Goal: Transaction & Acquisition: Purchase product/service

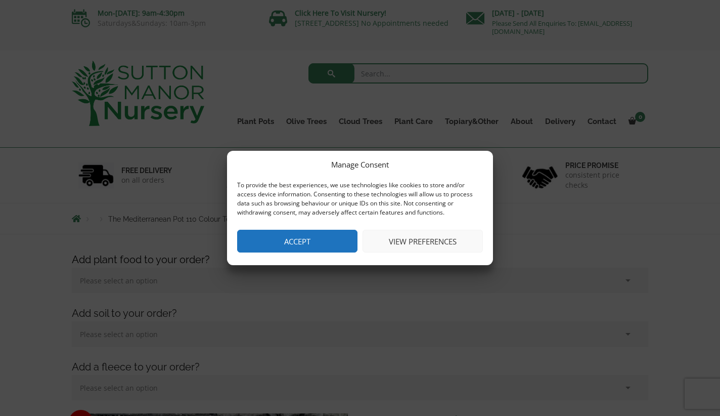
click at [319, 242] on button "Accept" at bounding box center [297, 241] width 120 height 23
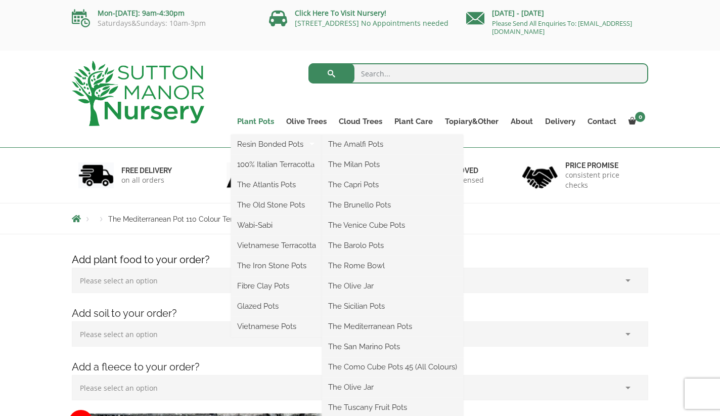
click at [261, 121] on link "Plant Pots" at bounding box center [255, 121] width 49 height 14
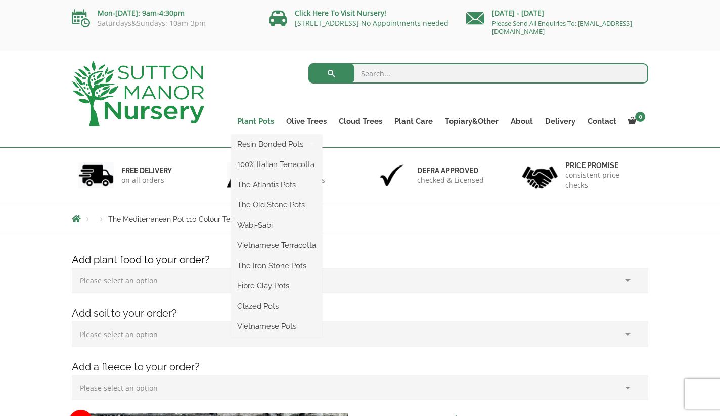
click at [249, 119] on link "Plant Pots" at bounding box center [255, 121] width 49 height 14
click at [249, 121] on link "Plant Pots" at bounding box center [255, 121] width 49 height 14
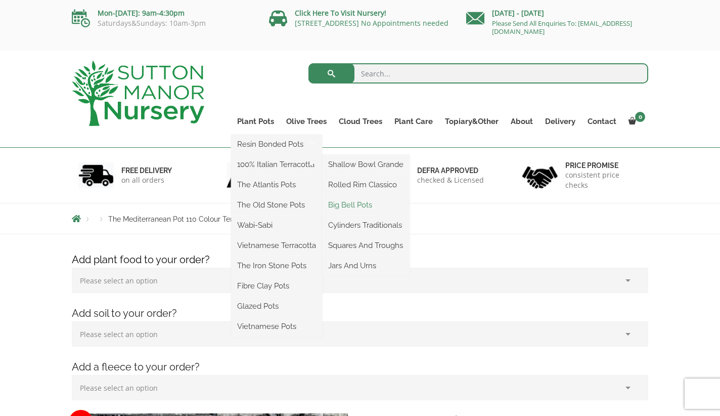
click at [372, 205] on link "Big Bell Pots" at bounding box center [365, 204] width 87 height 15
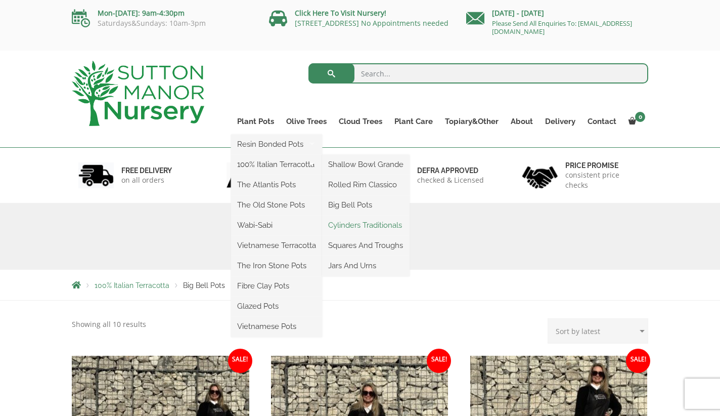
click at [369, 225] on link "Cylinders Traditionals" at bounding box center [365, 224] width 87 height 15
click at [361, 263] on link "Jars And Urns" at bounding box center [365, 265] width 87 height 15
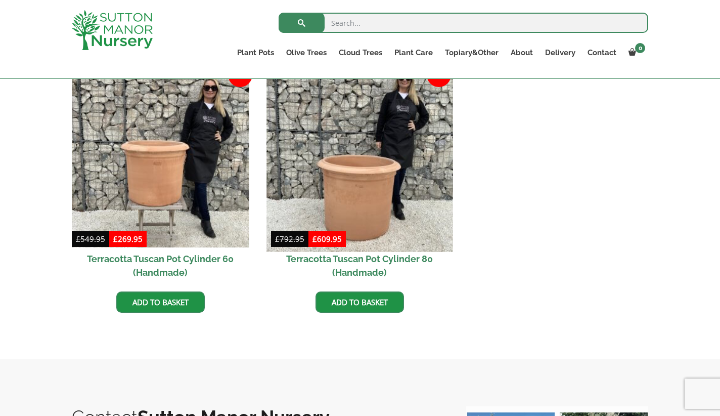
scroll to position [468, 0]
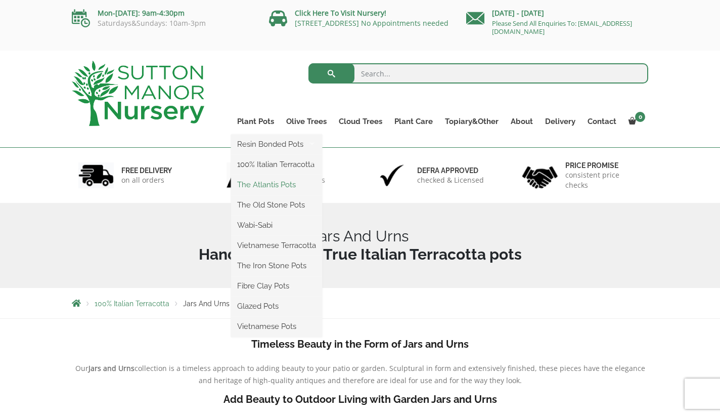
click at [266, 184] on link "The Atlantis Pots" at bounding box center [276, 184] width 91 height 15
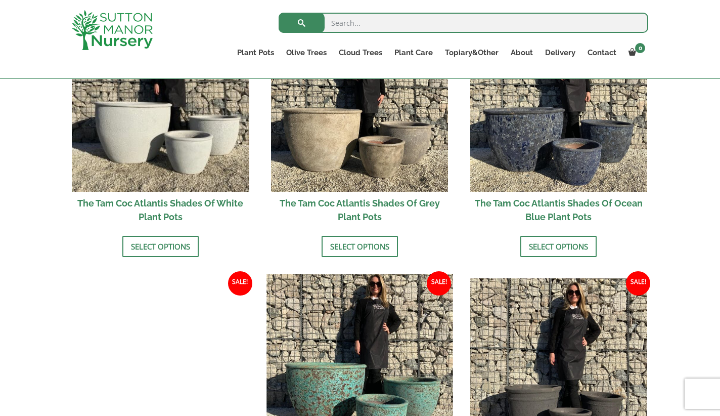
scroll to position [671, 0]
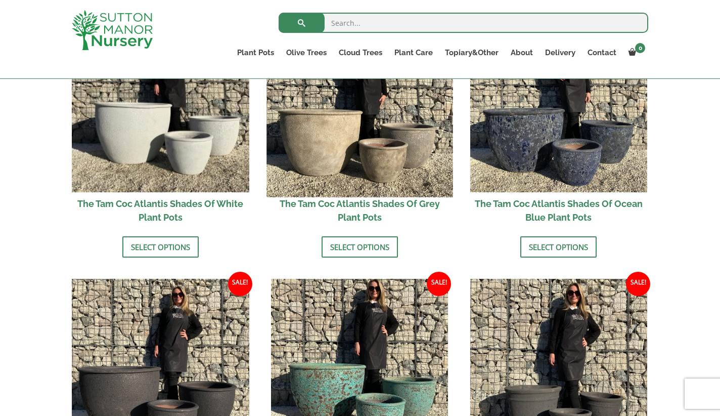
click at [352, 121] on img at bounding box center [359, 104] width 186 height 186
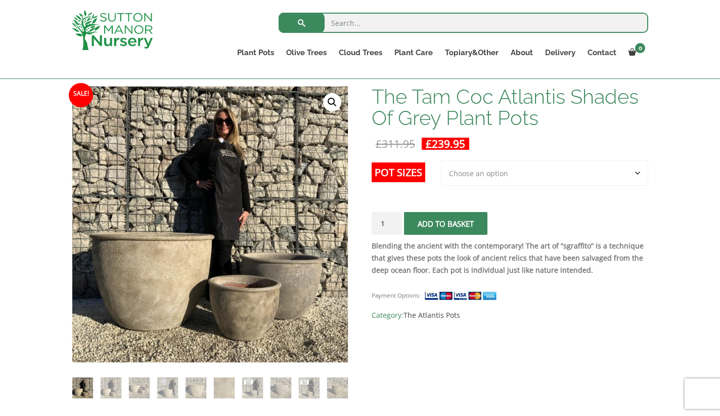
scroll to position [149, 0]
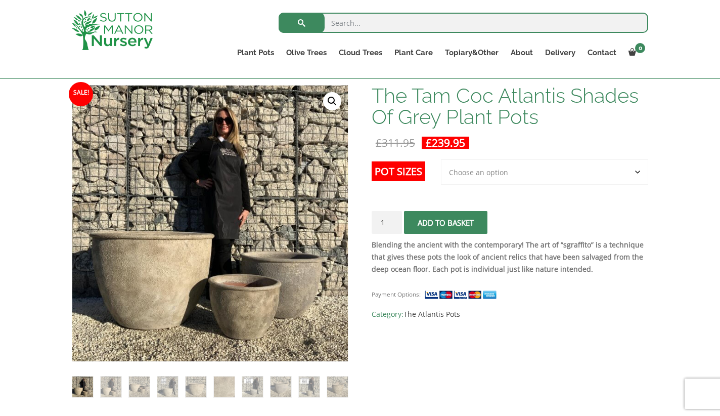
select select "3rd to Largest Pot In The Picture"
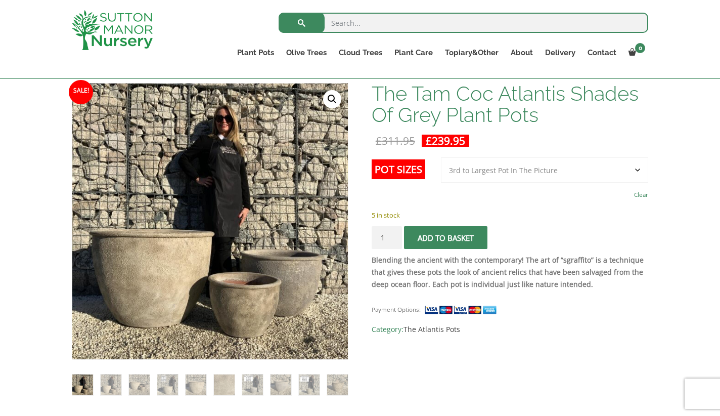
scroll to position [148, 0]
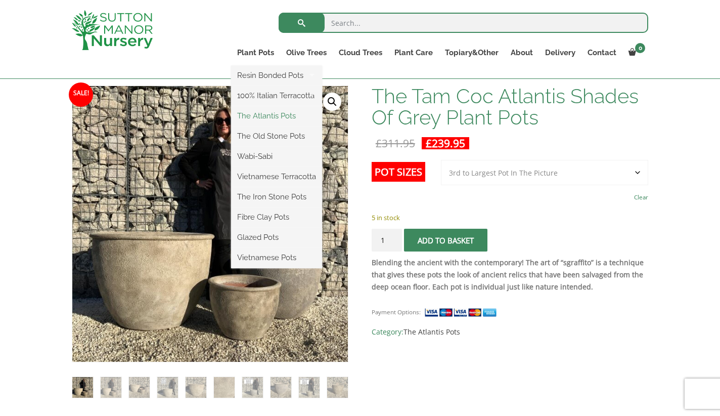
click at [264, 116] on link "The Atlantis Pots" at bounding box center [276, 115] width 91 height 15
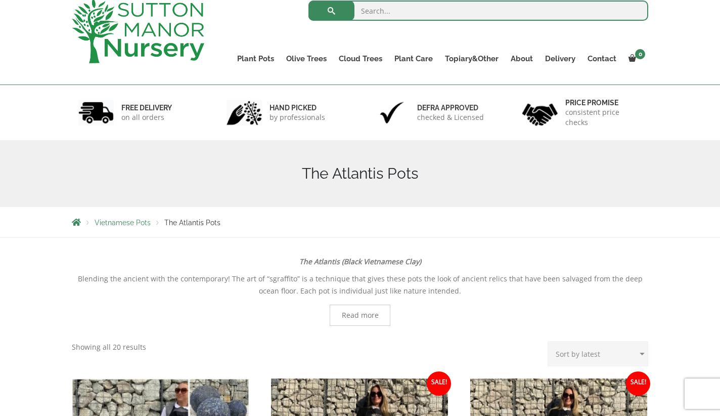
scroll to position [8, 0]
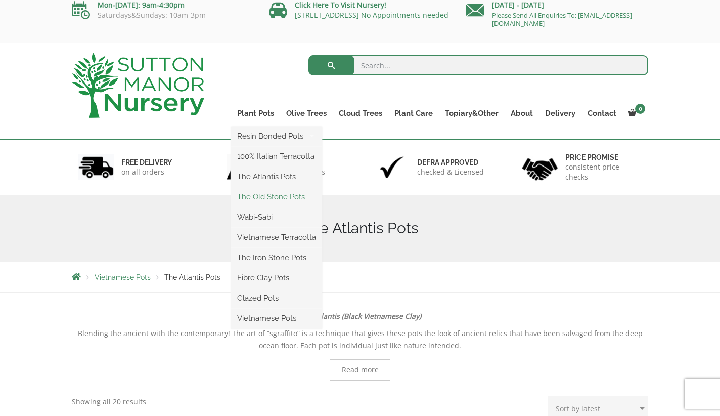
click at [261, 194] on link "The Old Stone Pots" at bounding box center [276, 196] width 91 height 15
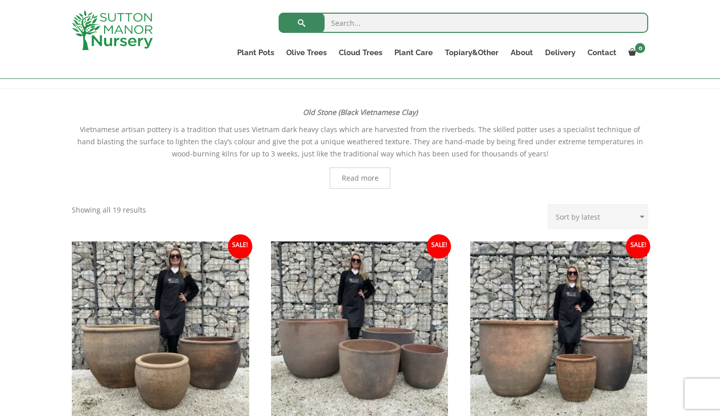
scroll to position [321, 0]
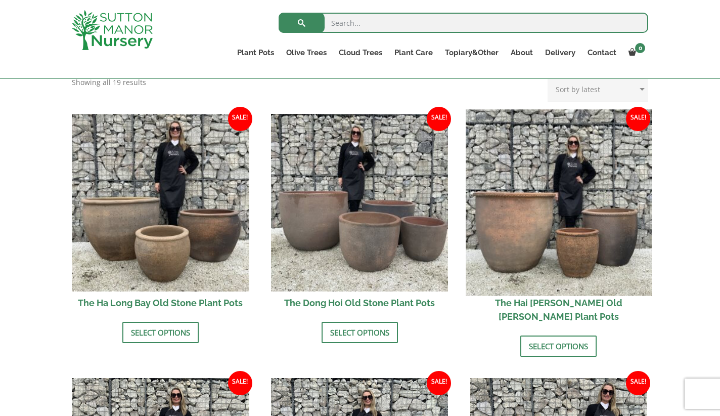
click at [499, 242] on img at bounding box center [559, 202] width 186 height 186
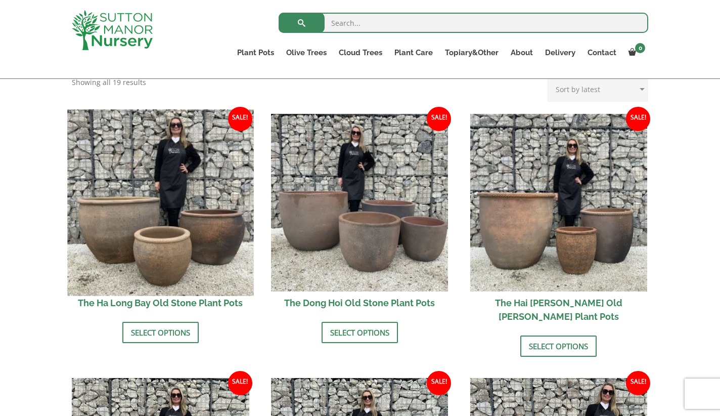
click at [143, 200] on img at bounding box center [160, 202] width 186 height 186
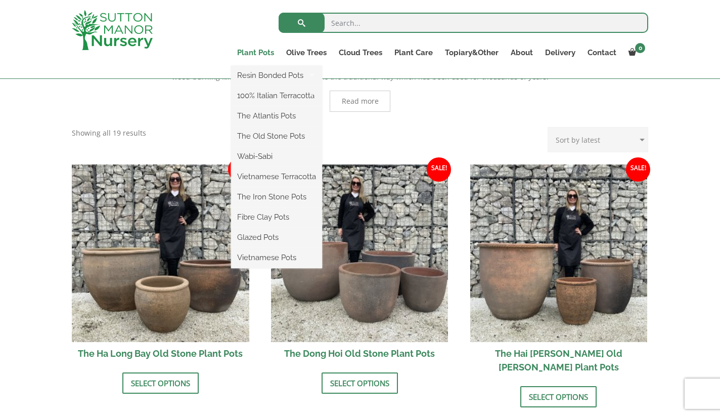
scroll to position [213, 0]
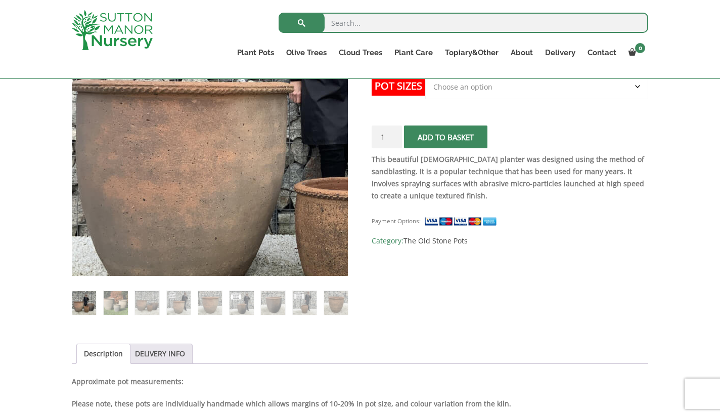
scroll to position [240, 0]
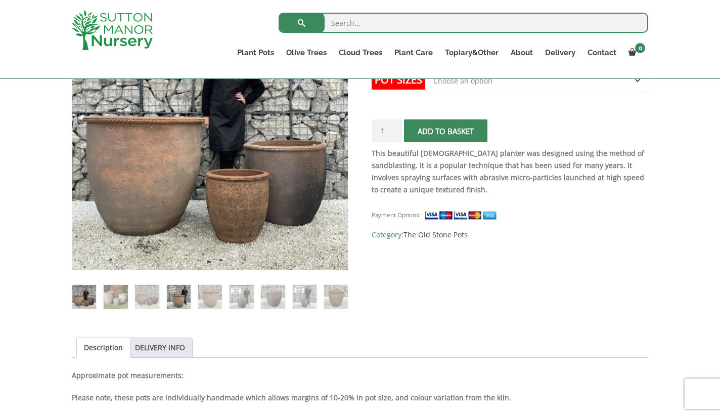
click at [186, 297] on img at bounding box center [179, 297] width 24 height 24
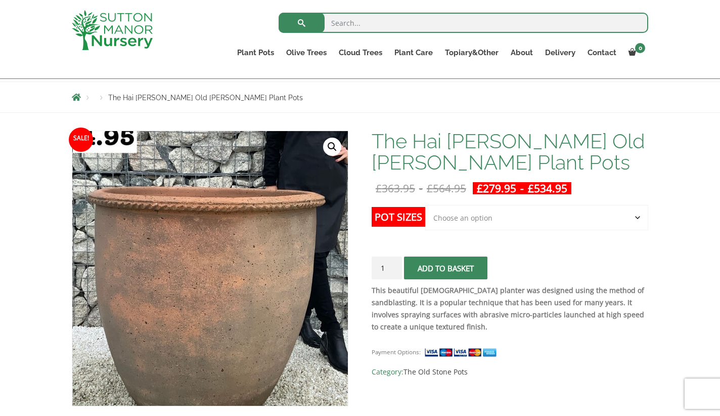
scroll to position [103, 0]
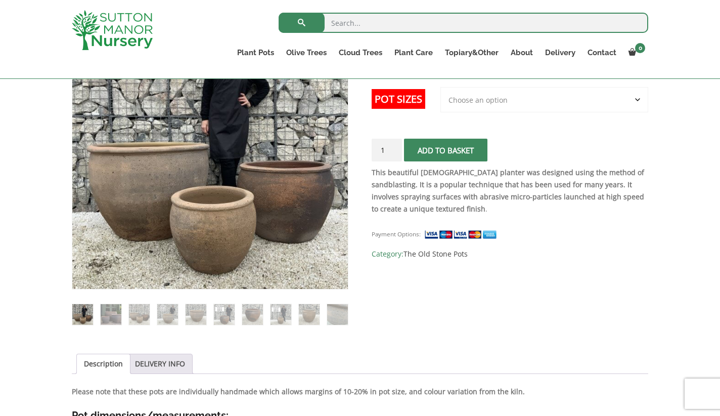
scroll to position [219, 0]
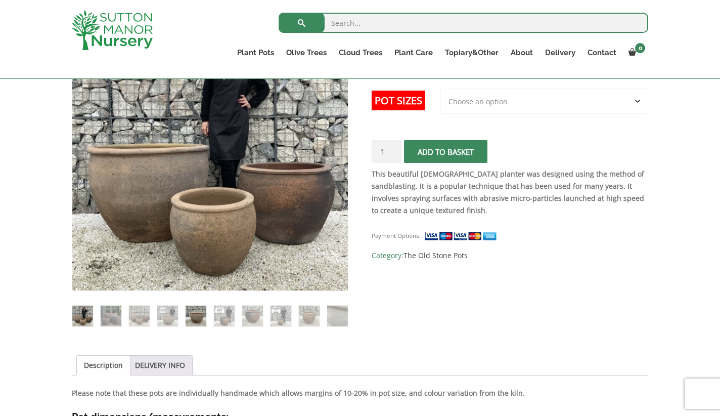
click at [200, 316] on img at bounding box center [196, 315] width 21 height 21
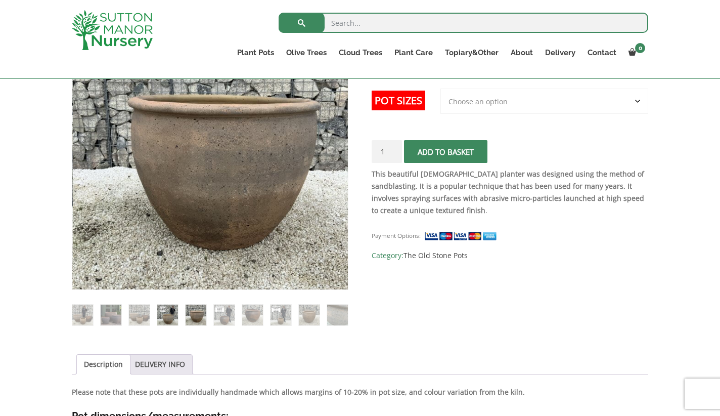
click at [173, 317] on img at bounding box center [167, 314] width 21 height 21
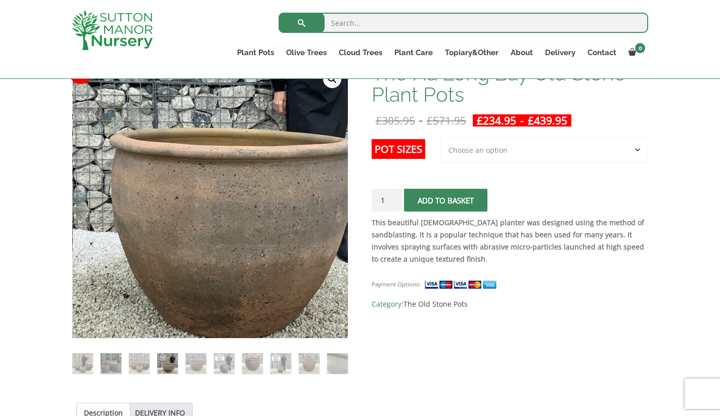
scroll to position [170, 0]
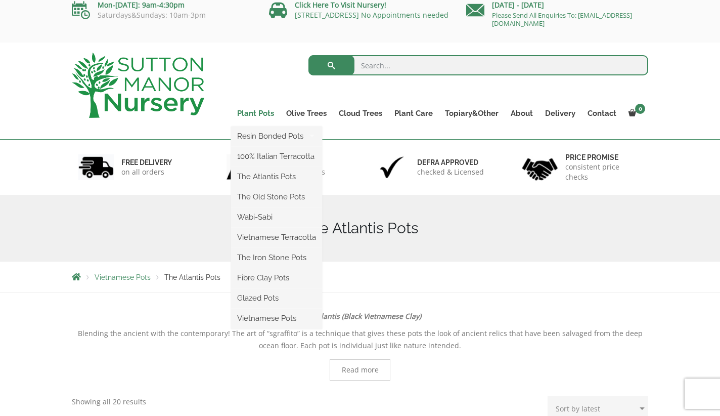
click at [256, 115] on link "Plant Pots" at bounding box center [255, 113] width 49 height 14
click at [260, 260] on link "The Iron Stone Pots" at bounding box center [276, 257] width 91 height 15
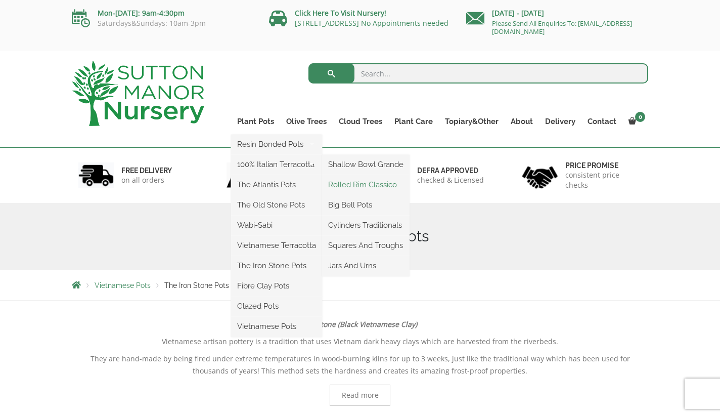
click at [362, 186] on link "Rolled Rim Classico" at bounding box center [365, 184] width 87 height 15
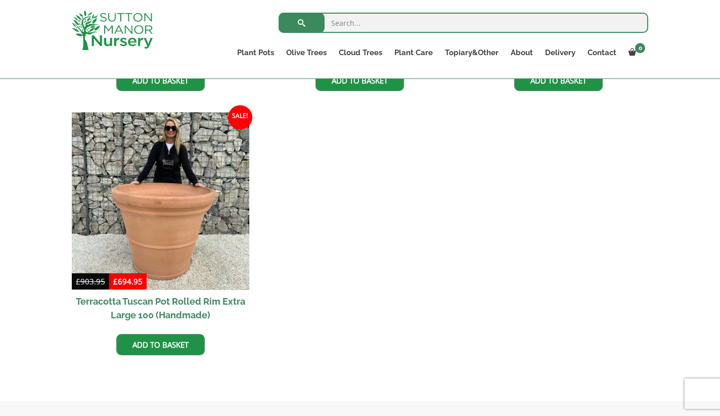
scroll to position [955, 0]
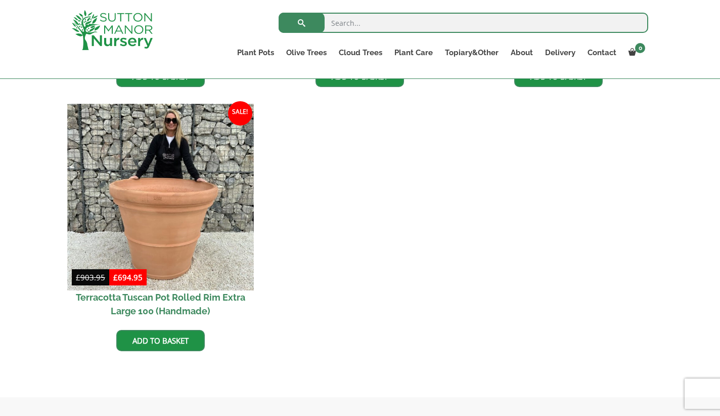
click at [168, 214] on img at bounding box center [160, 197] width 186 height 186
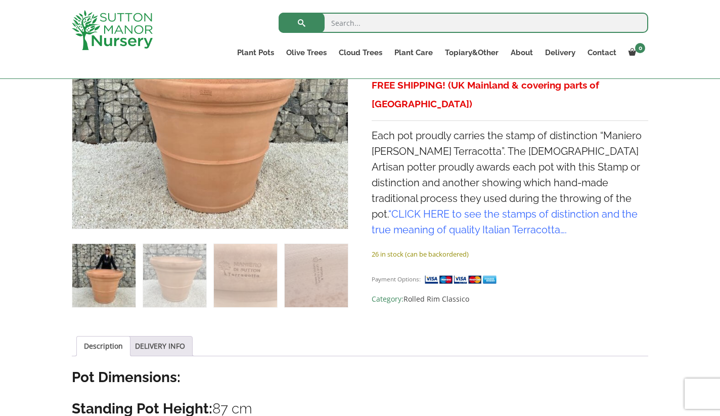
scroll to position [288, 0]
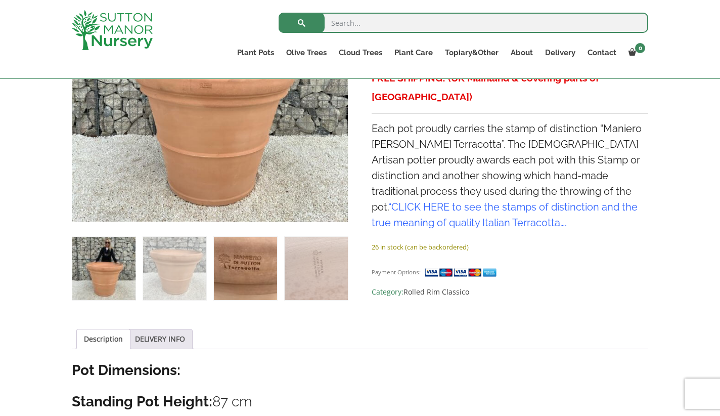
click at [241, 260] on img at bounding box center [245, 268] width 63 height 63
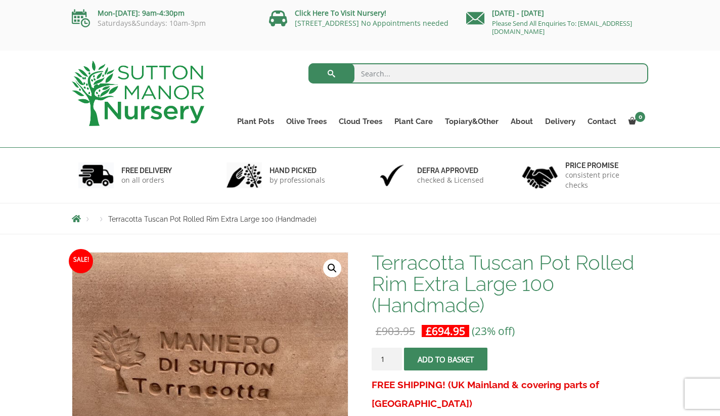
scroll to position [0, 0]
